Goal: Task Accomplishment & Management: Complete application form

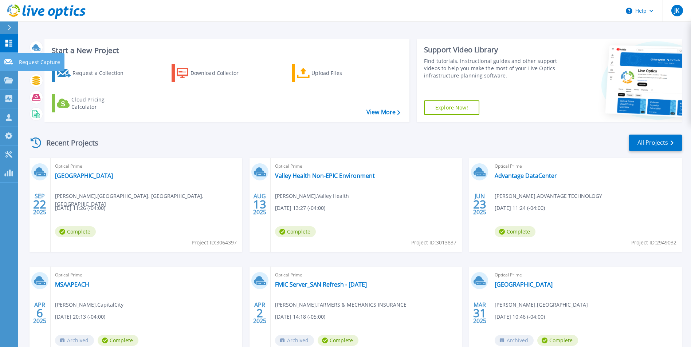
click at [3, 60] on link "Request Capture Request Capture" at bounding box center [9, 62] width 18 height 19
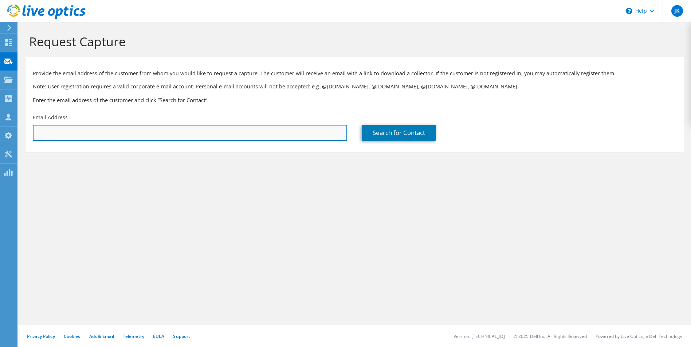
click at [111, 139] on input "text" at bounding box center [190, 133] width 314 height 16
click at [87, 133] on input "text" at bounding box center [190, 133] width 314 height 16
paste input "[PERSON_NAME][EMAIL_ADDRESS][PERSON_NAME][DOMAIN_NAME]"
type input "[PERSON_NAME][EMAIL_ADDRESS][PERSON_NAME][DOMAIN_NAME]"
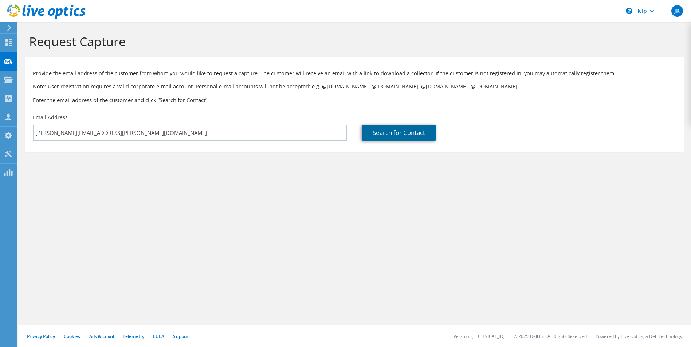
click at [386, 133] on link "Search for Contact" at bounding box center [399, 133] width 74 height 16
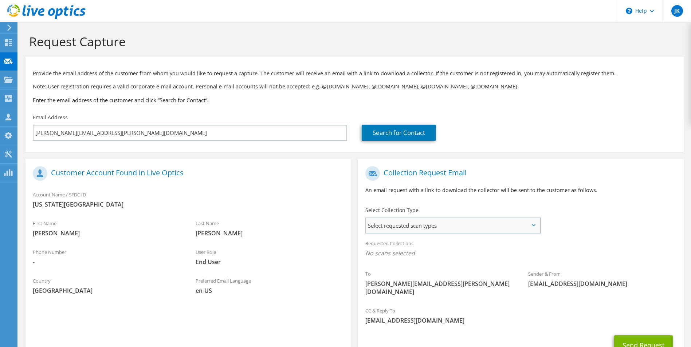
click at [488, 228] on span "Select requested scan types" at bounding box center [452, 226] width 173 height 15
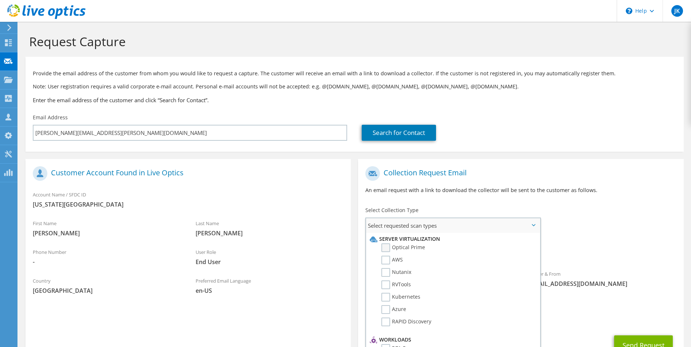
click at [386, 247] on label "Optical Prime" at bounding box center [403, 248] width 44 height 9
click at [0, 0] on input "Optical Prime" at bounding box center [0, 0] width 0 height 0
click at [570, 209] on div "To [PERSON_NAME][EMAIL_ADDRESS][PERSON_NAME][DOMAIN_NAME] Sender & From [EMAIL_…" at bounding box center [520, 234] width 325 height 143
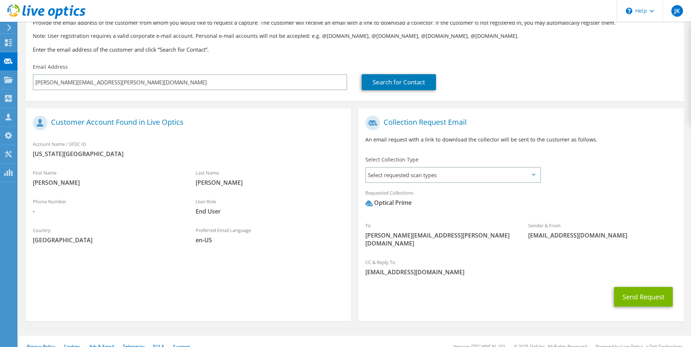
scroll to position [53, 0]
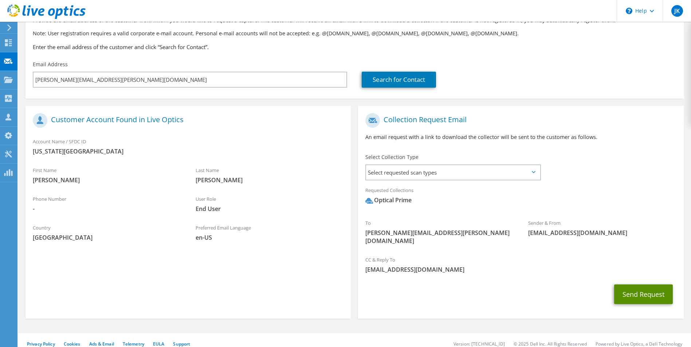
click at [624, 285] on button "Send Request" at bounding box center [643, 295] width 59 height 20
